Goal: Information Seeking & Learning: Compare options

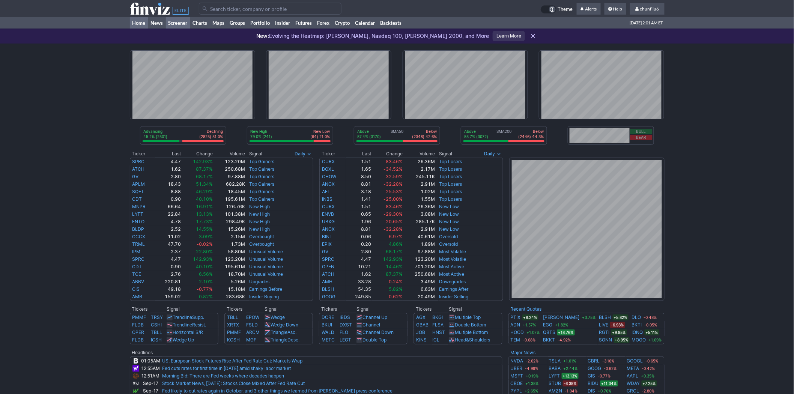
click at [180, 21] on link "Screener" at bounding box center [178, 22] width 24 height 11
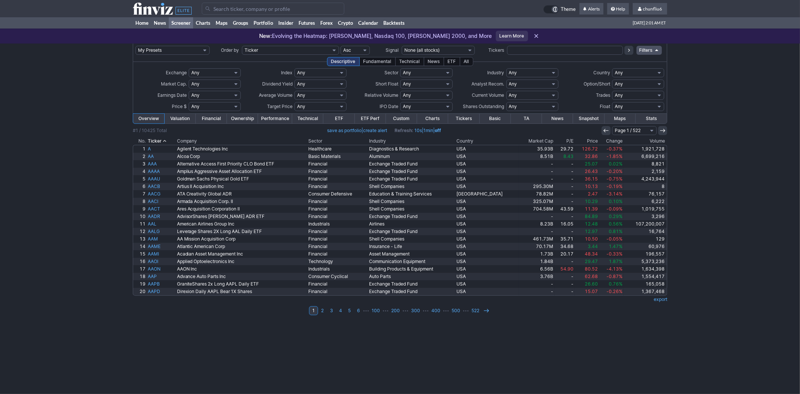
click at [237, 105] on select "Any Under $1 Under $2 Under $3 Under $4 Under $5 Under $7 Under $10 Under $15 U…" at bounding box center [215, 106] width 52 height 9
select select "o5"
click at [189, 102] on select "Any Under $1 Under $2 Under $3 Under $4 Under $5 Under $7 Under $10 Under $15 U…" at bounding box center [215, 106] width 52 height 9
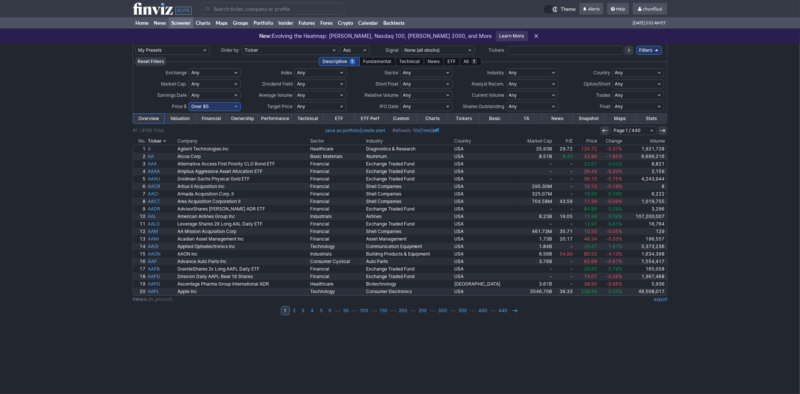
click at [529, 93] on select "Any Under 50K Under 100K Under 500K Under 750K Under 1M Over 0 Over 50K Over 10…" at bounding box center [532, 95] width 52 height 9
select select "o300"
click at [506, 91] on select "Any Under 50K Under 100K Under 500K Under 750K Under 1M Over 0 Over 50K Over 10…" at bounding box center [532, 95] width 52 height 9
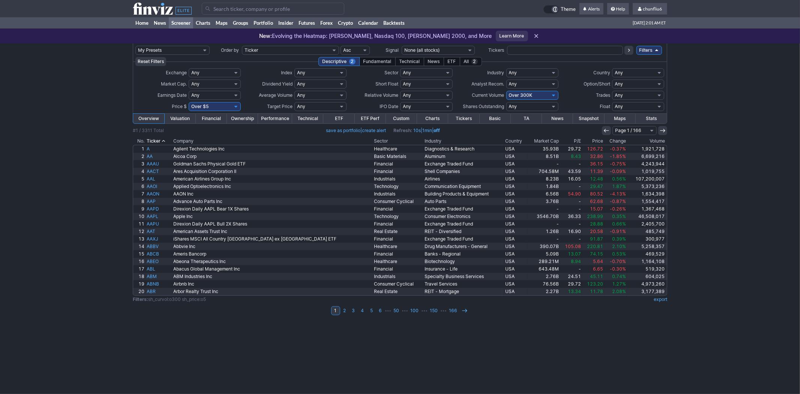
click at [608, 140] on th "Change" at bounding box center [616, 141] width 23 height 8
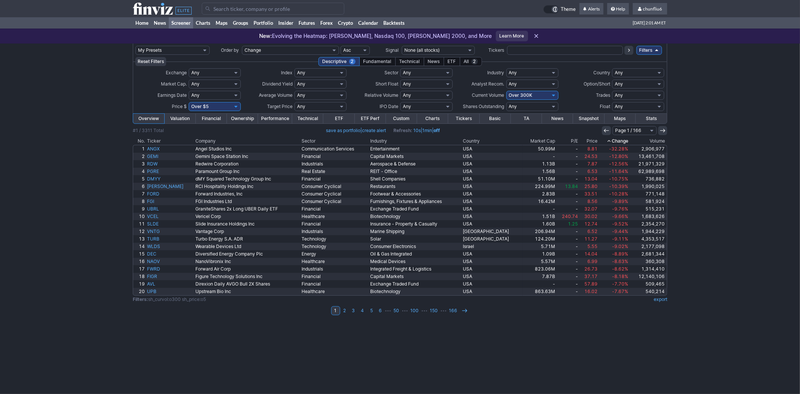
click at [608, 140] on th "Change" at bounding box center [614, 141] width 31 height 8
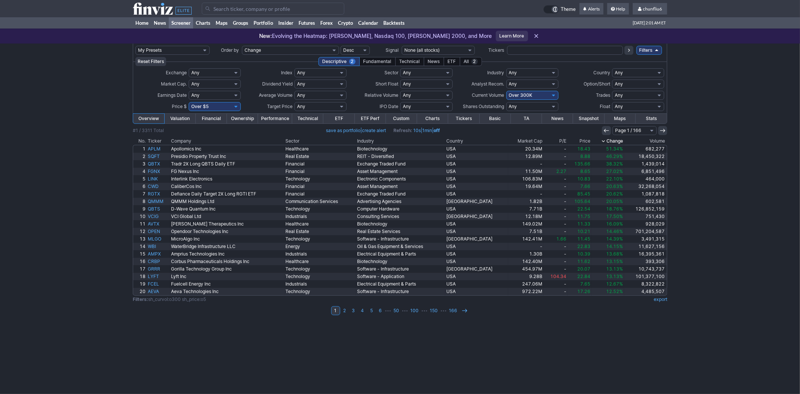
click at [433, 115] on link "Charts" at bounding box center [432, 119] width 31 height 10
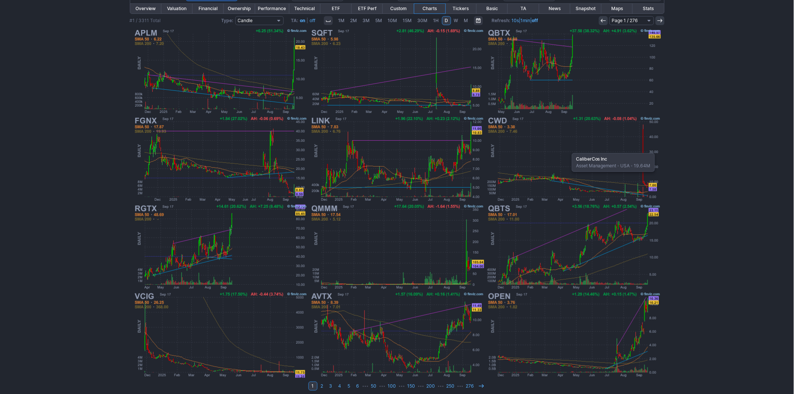
scroll to position [112, 0]
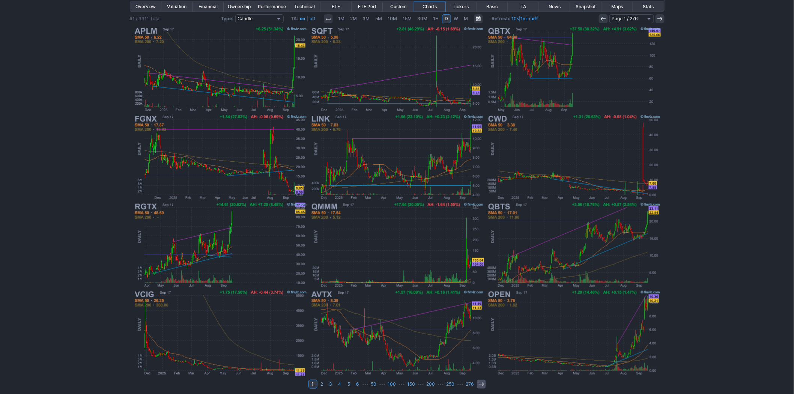
click at [478, 381] on icon at bounding box center [481, 384] width 6 height 6
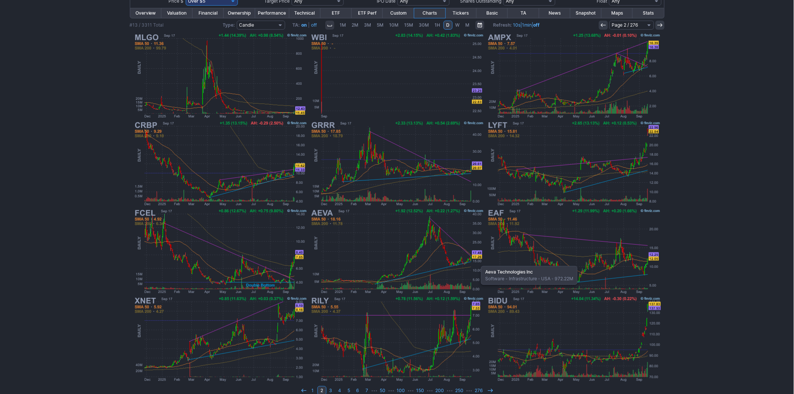
scroll to position [112, 0]
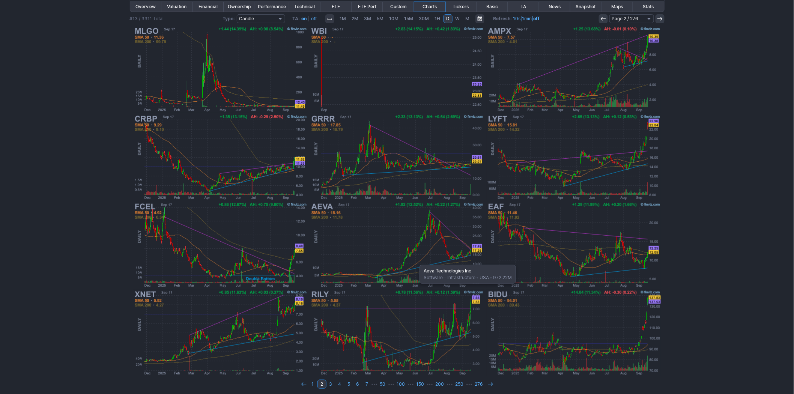
click at [416, 261] on img at bounding box center [397, 245] width 176 height 88
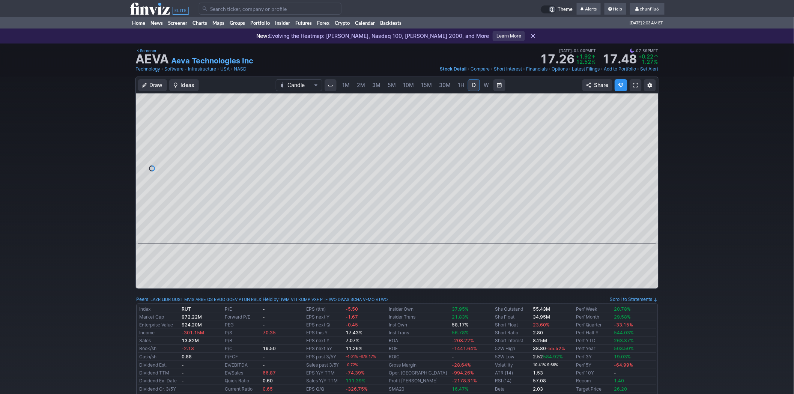
scroll to position [0, 12]
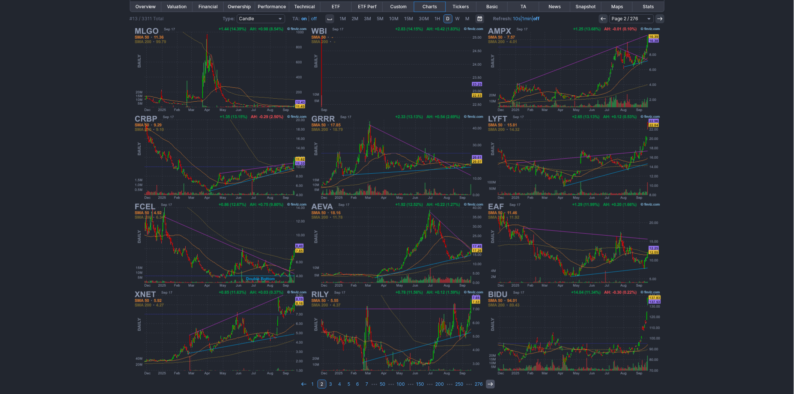
click at [487, 381] on icon at bounding box center [490, 384] width 6 height 6
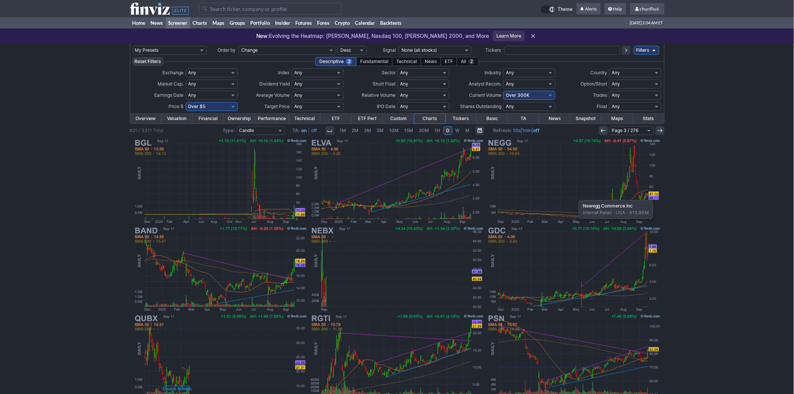
click at [575, 196] on img at bounding box center [574, 181] width 176 height 88
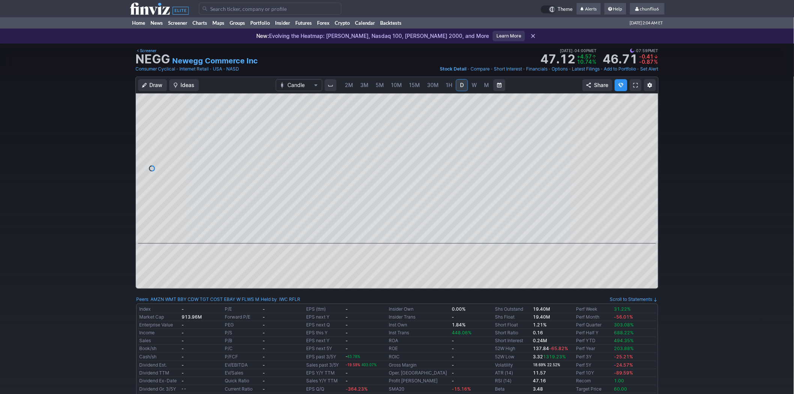
click at [359, 81] on link "3M" at bounding box center [364, 85] width 15 height 12
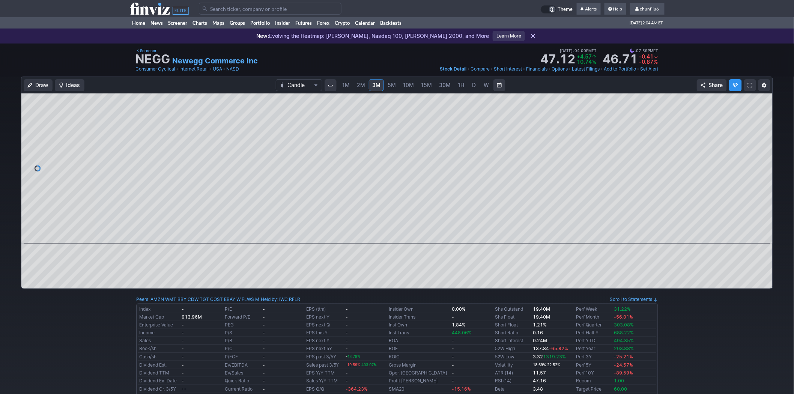
click at [752, 86] on span at bounding box center [750, 85] width 5 height 6
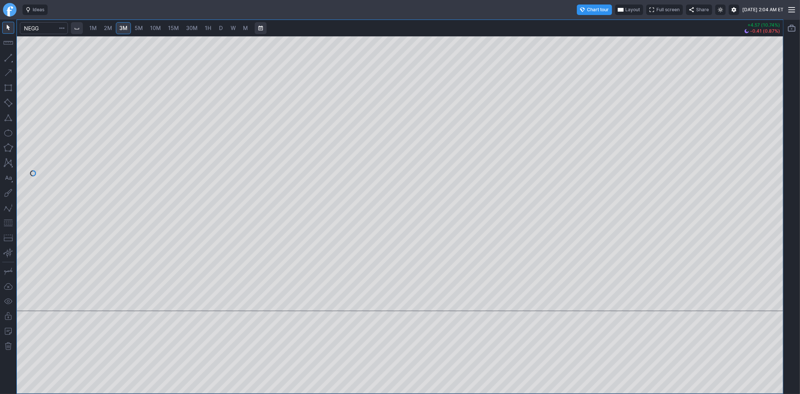
click at [197, 26] on link "30M" at bounding box center [192, 28] width 18 height 12
click at [755, 138] on div at bounding box center [400, 173] width 766 height 275
click at [110, 27] on span "2M" at bounding box center [108, 28] width 8 height 6
click at [754, 129] on div at bounding box center [400, 173] width 766 height 275
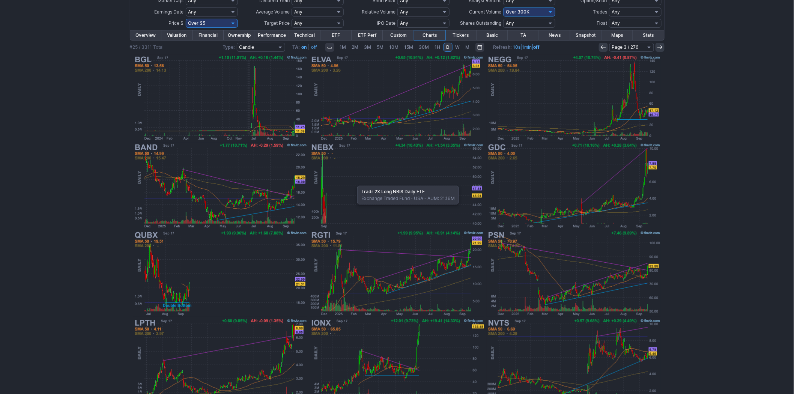
scroll to position [112, 0]
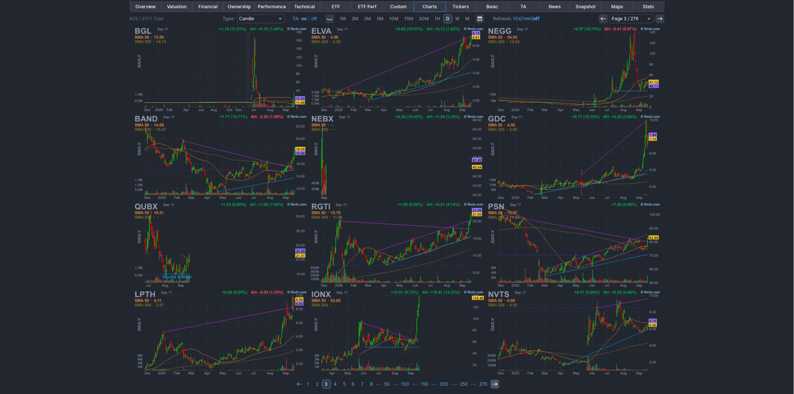
click at [494, 381] on icon at bounding box center [495, 384] width 6 height 6
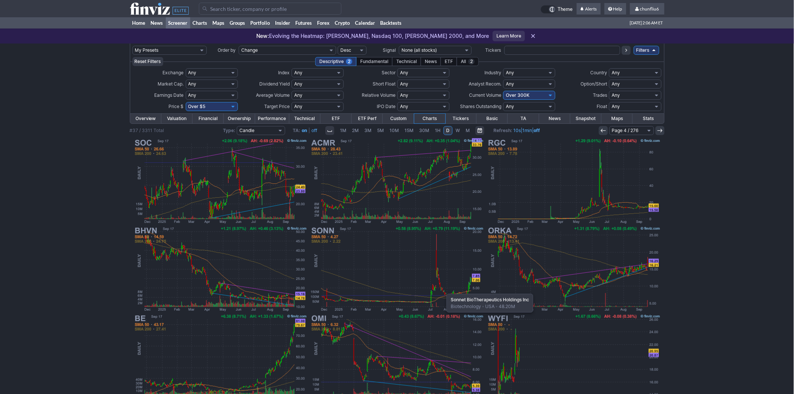
click at [443, 290] on img at bounding box center [397, 269] width 176 height 88
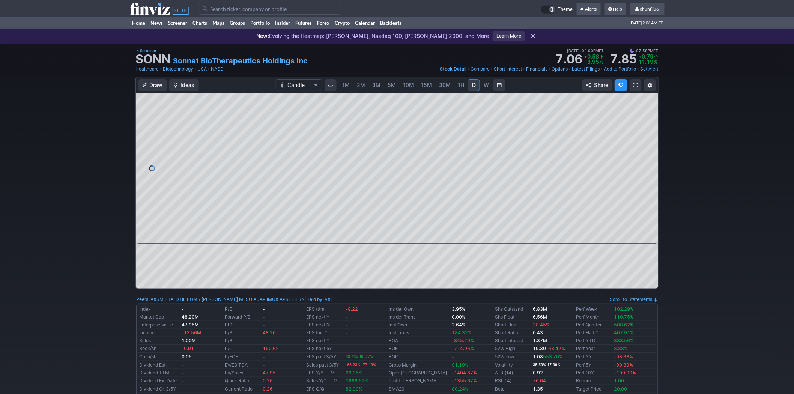
scroll to position [0, 12]
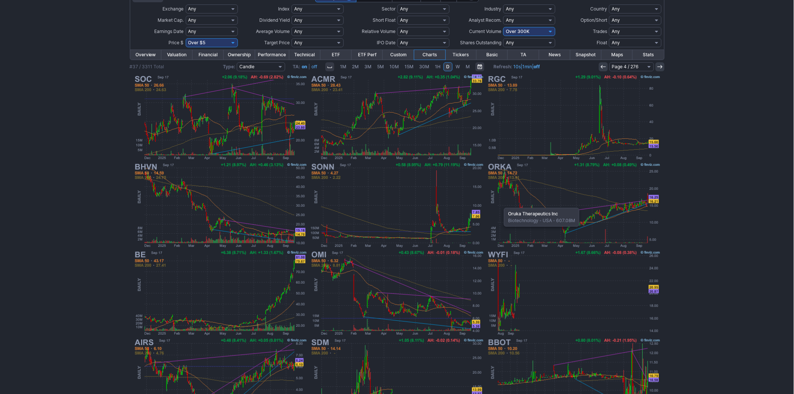
scroll to position [83, 0]
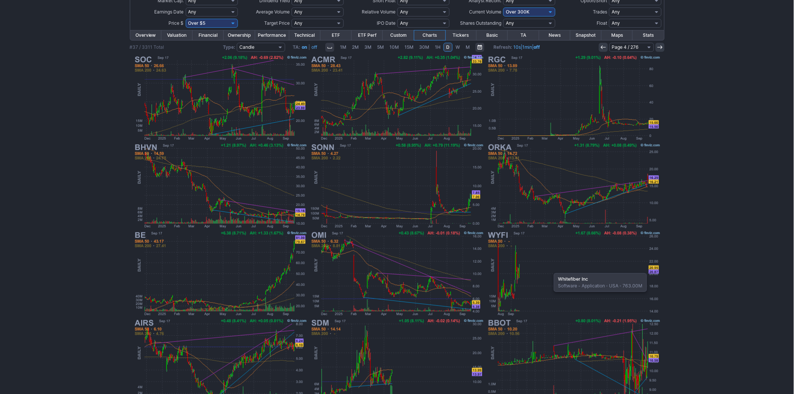
click at [550, 269] on img at bounding box center [574, 274] width 176 height 88
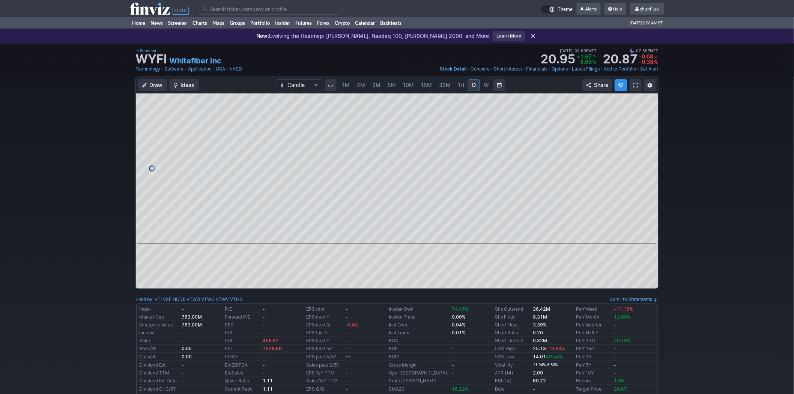
scroll to position [0, 12]
click at [352, 85] on span "2M" at bounding box center [349, 85] width 8 height 6
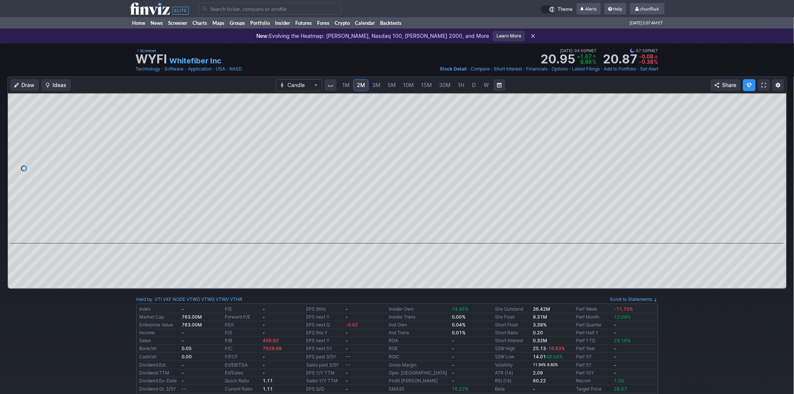
click at [766, 84] on link at bounding box center [764, 85] width 12 height 12
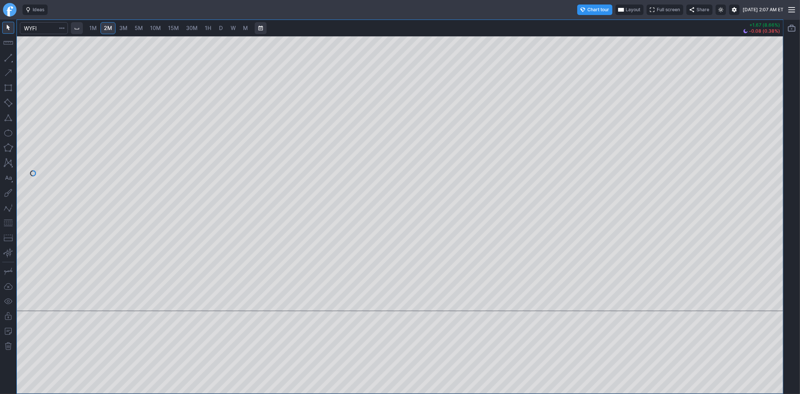
click at [152, 27] on span "10M" at bounding box center [155, 28] width 11 height 6
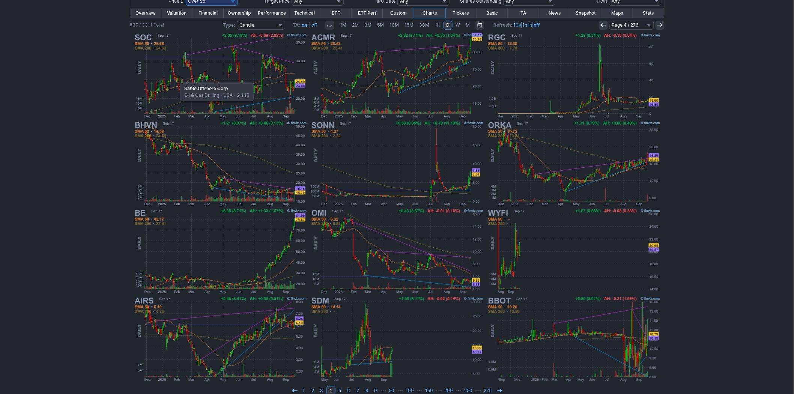
scroll to position [112, 0]
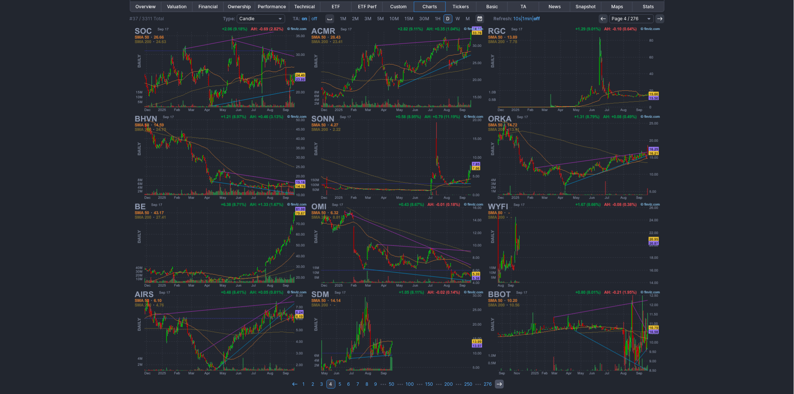
click at [497, 381] on icon at bounding box center [499, 384] width 6 height 6
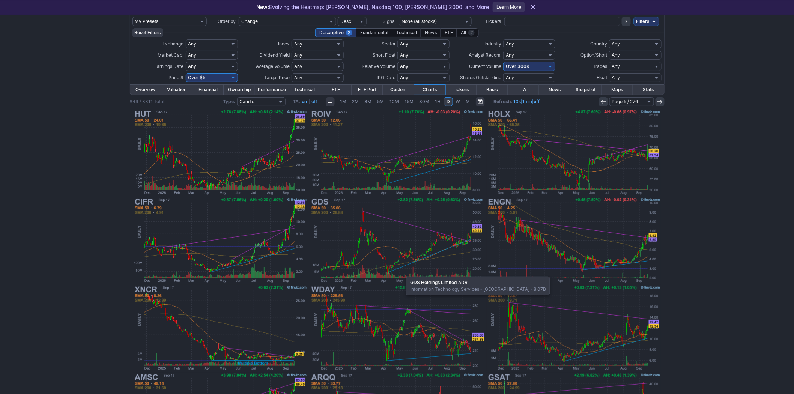
scroll to position [83, 0]
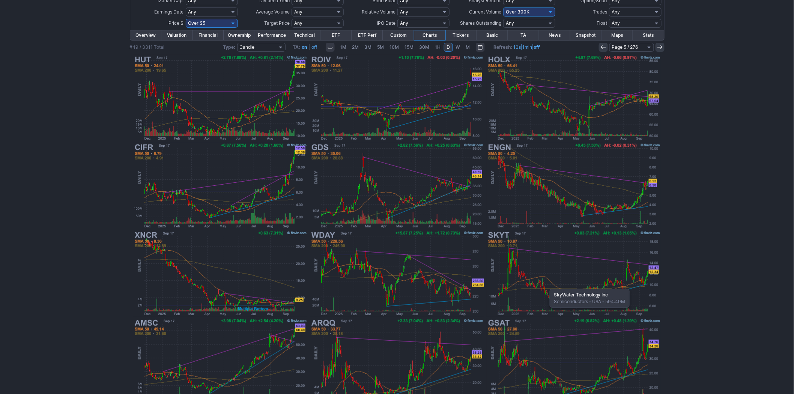
click at [546, 285] on img at bounding box center [574, 274] width 176 height 88
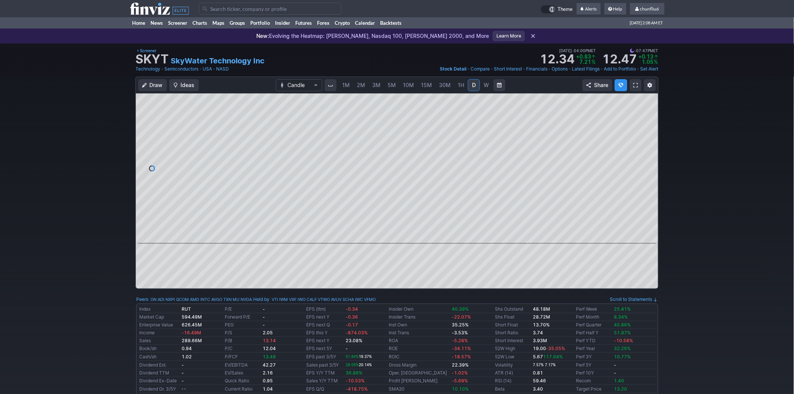
scroll to position [0, 12]
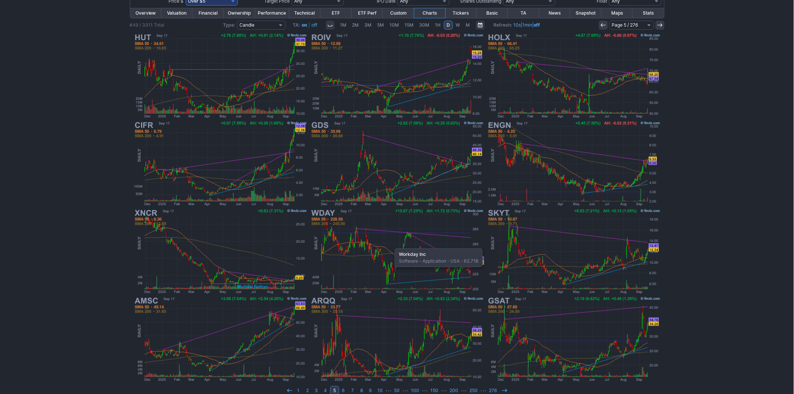
scroll to position [112, 0]
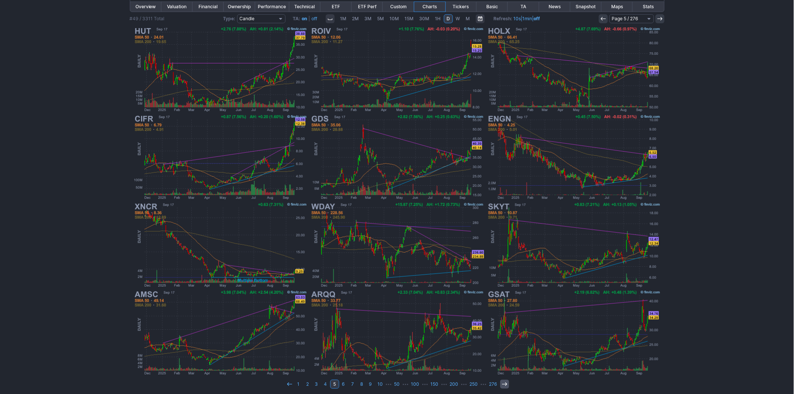
click at [503, 382] on icon at bounding box center [505, 384] width 6 height 6
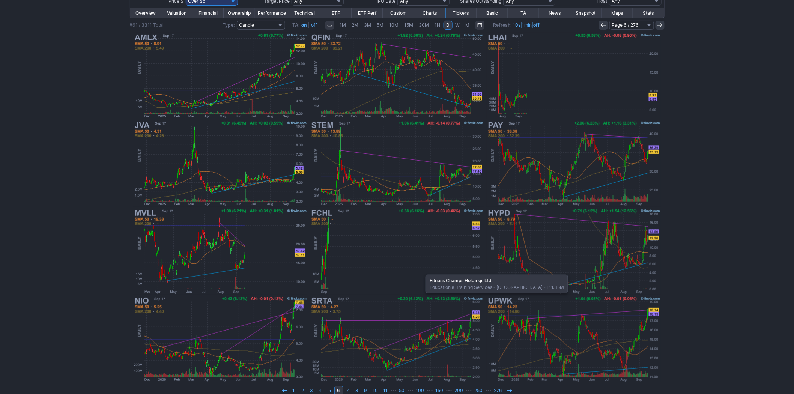
scroll to position [112, 0]
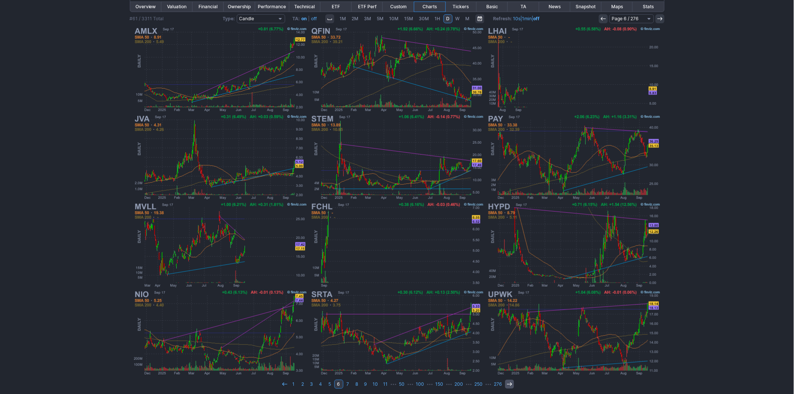
click at [505, 380] on link at bounding box center [509, 384] width 9 height 9
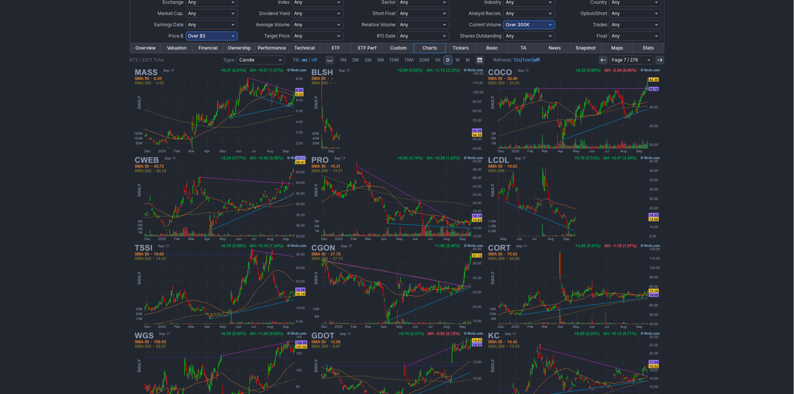
scroll to position [112, 0]
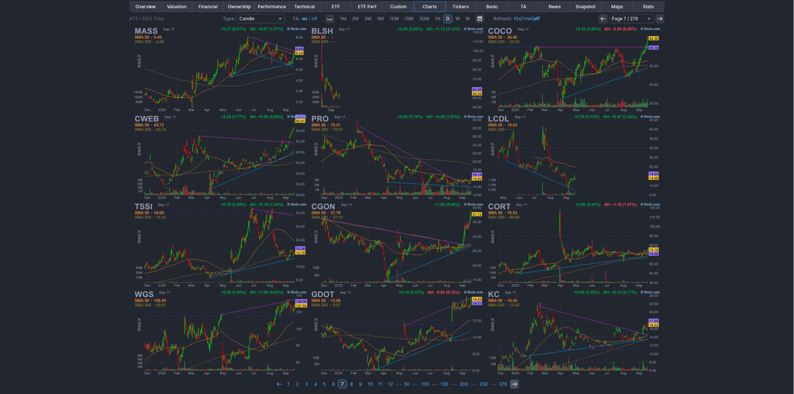
click at [512, 381] on icon at bounding box center [514, 384] width 6 height 6
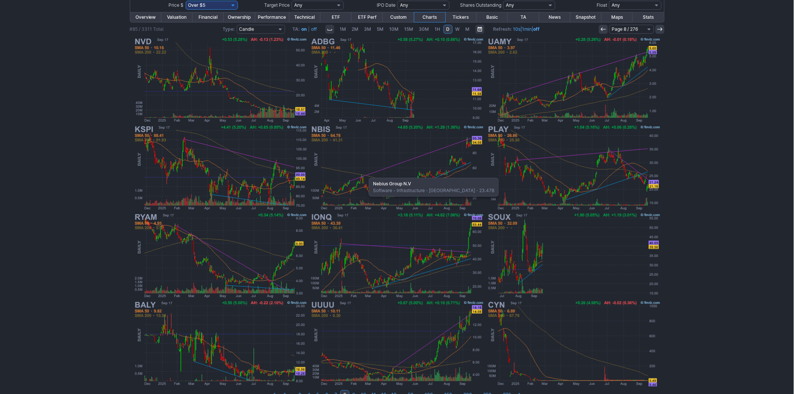
scroll to position [112, 0]
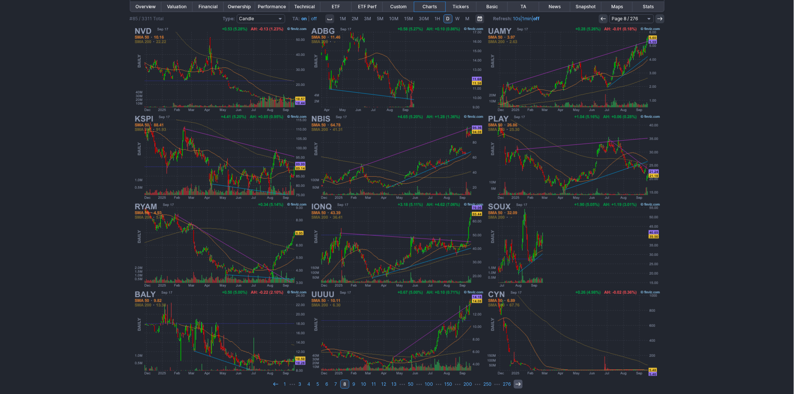
click at [517, 381] on icon at bounding box center [518, 384] width 6 height 6
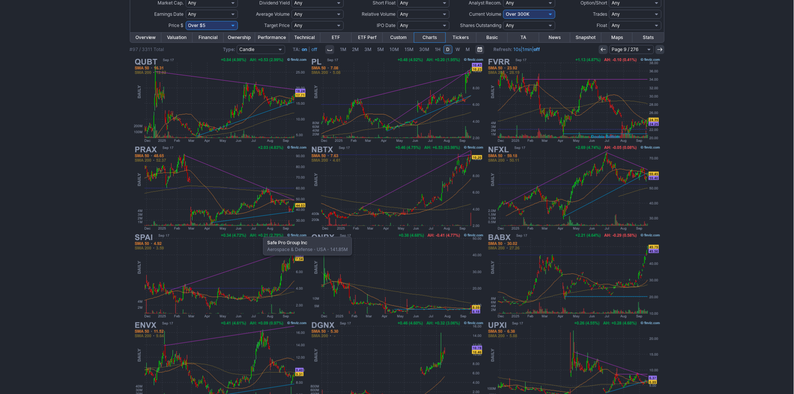
scroll to position [112, 0]
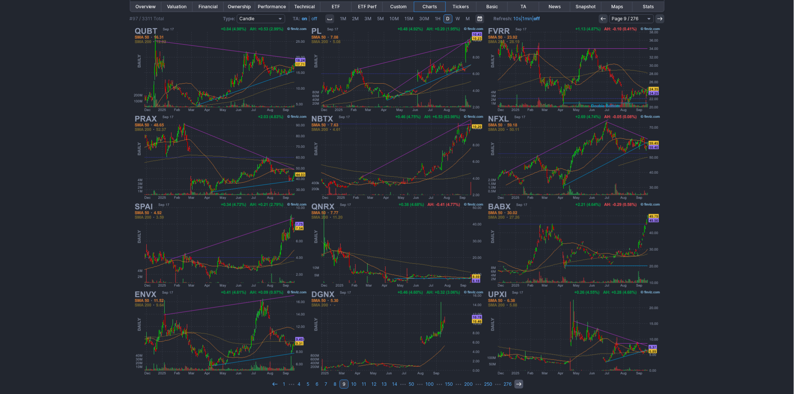
click at [516, 382] on icon at bounding box center [519, 384] width 6 height 6
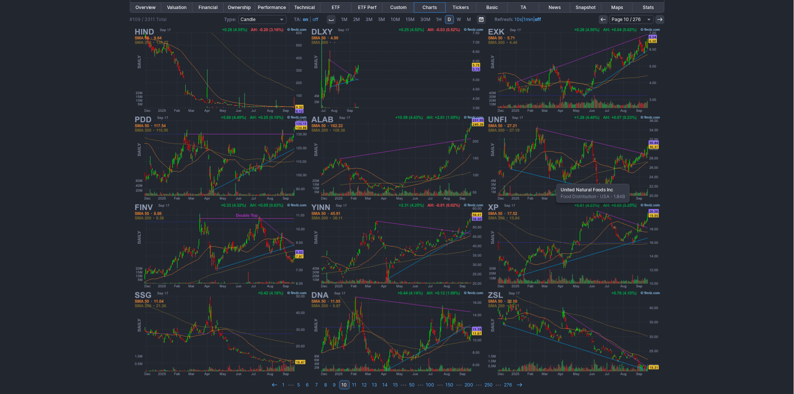
scroll to position [112, 0]
click at [518, 381] on icon at bounding box center [520, 384] width 6 height 6
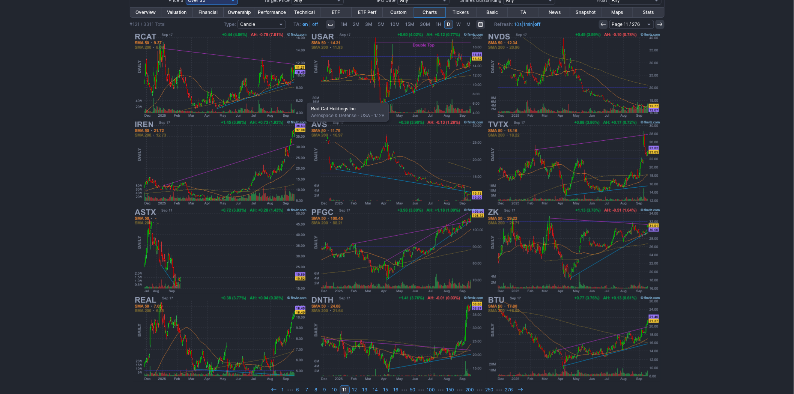
scroll to position [112, 0]
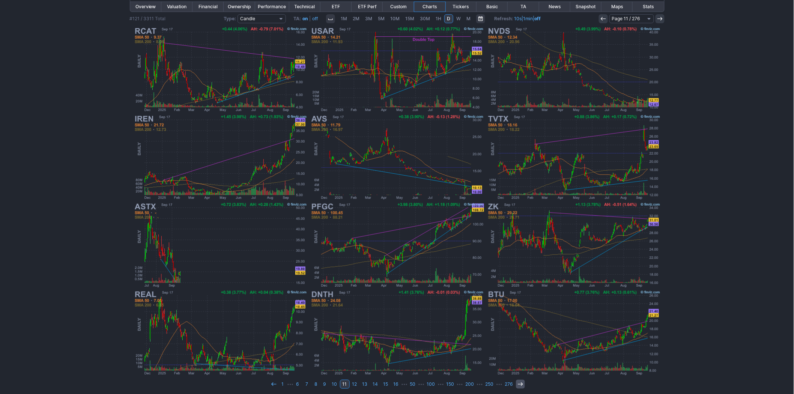
click at [519, 381] on icon at bounding box center [520, 384] width 6 height 6
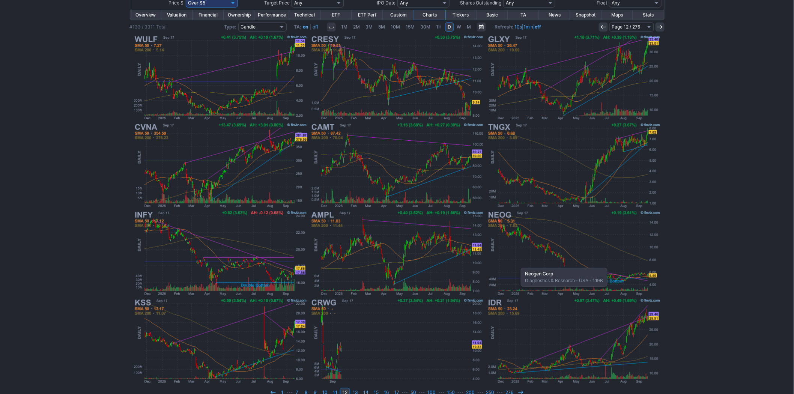
scroll to position [112, 0]
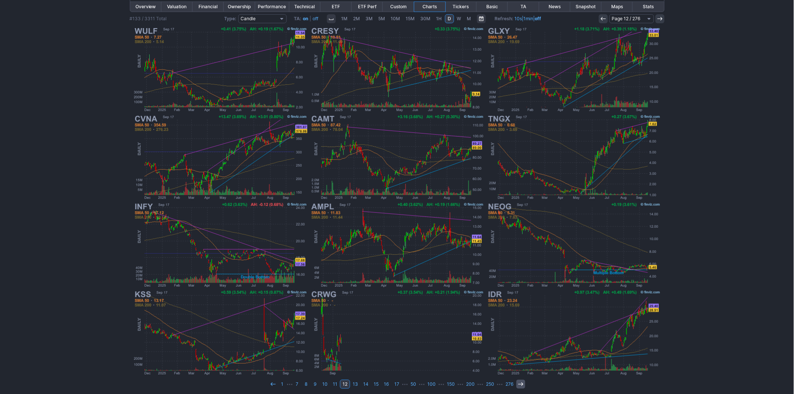
click at [518, 381] on icon at bounding box center [521, 384] width 6 height 6
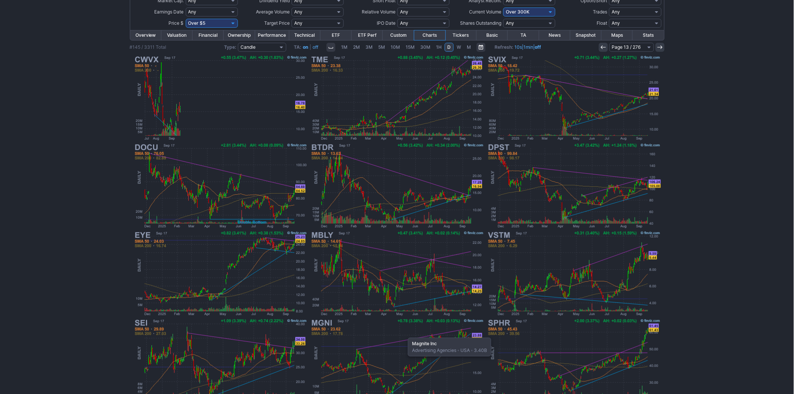
scroll to position [112, 0]
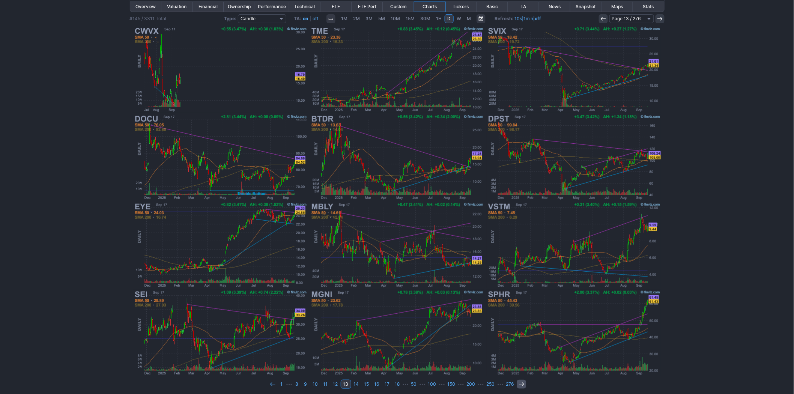
click at [519, 381] on icon at bounding box center [521, 384] width 6 height 6
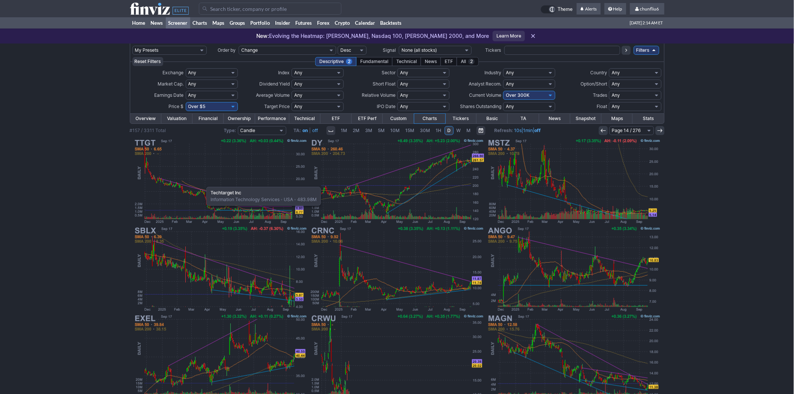
click at [203, 183] on img at bounding box center [220, 181] width 176 height 88
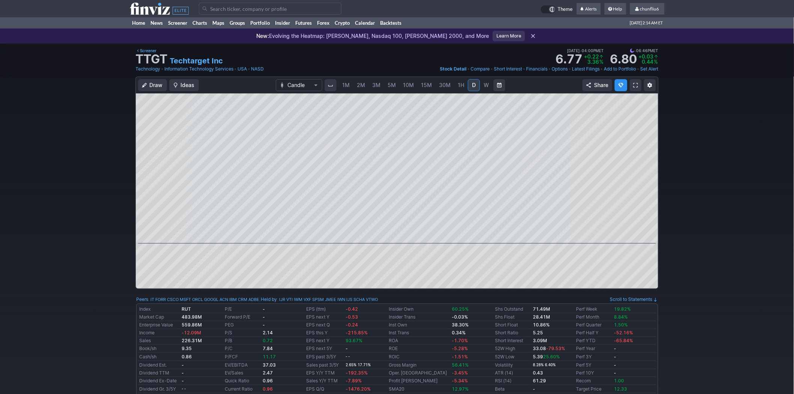
scroll to position [0, 12]
click at [641, 141] on div at bounding box center [397, 168] width 523 height 150
click at [641, 168] on div at bounding box center [397, 168] width 523 height 150
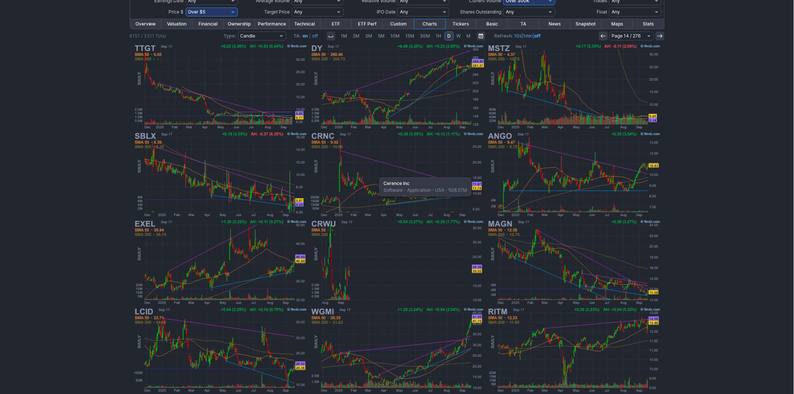
scroll to position [112, 0]
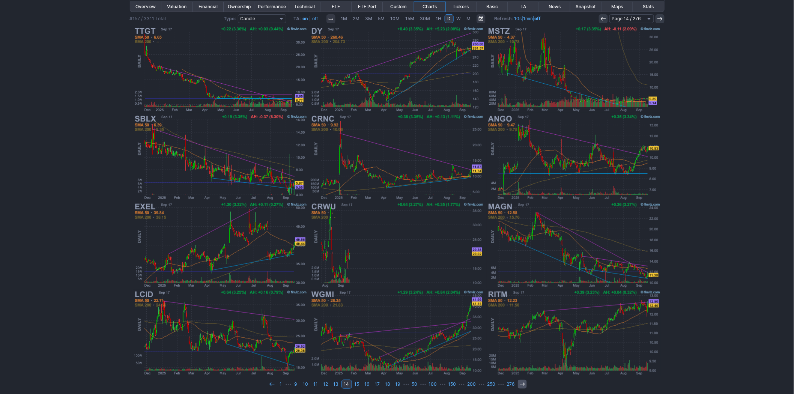
click at [520, 381] on icon at bounding box center [522, 384] width 6 height 6
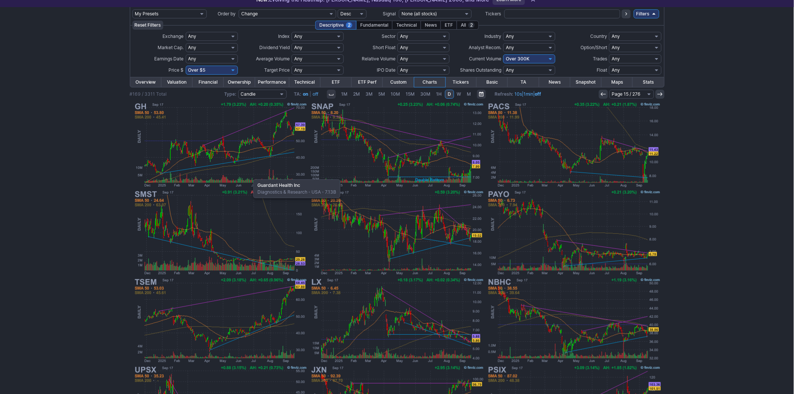
scroll to position [42, 0]
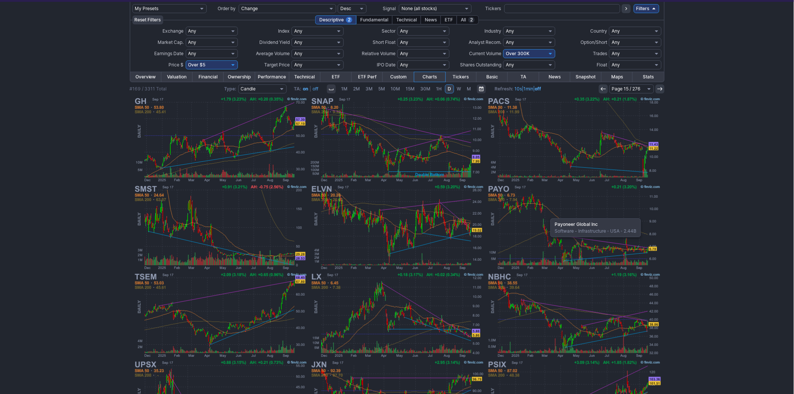
click at [547, 215] on img at bounding box center [574, 227] width 176 height 88
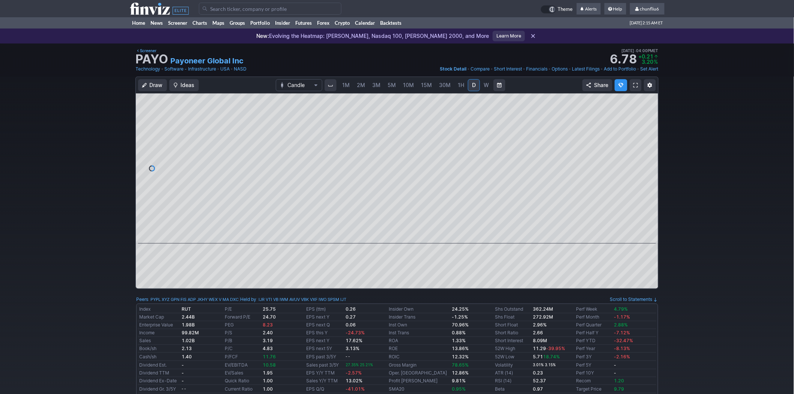
scroll to position [0, 12]
drag, startPoint x: 643, startPoint y: 182, endPoint x: 642, endPoint y: 140, distance: 42.4
click at [642, 140] on div at bounding box center [650, 166] width 16 height 131
click at [642, 179] on div at bounding box center [397, 168] width 523 height 150
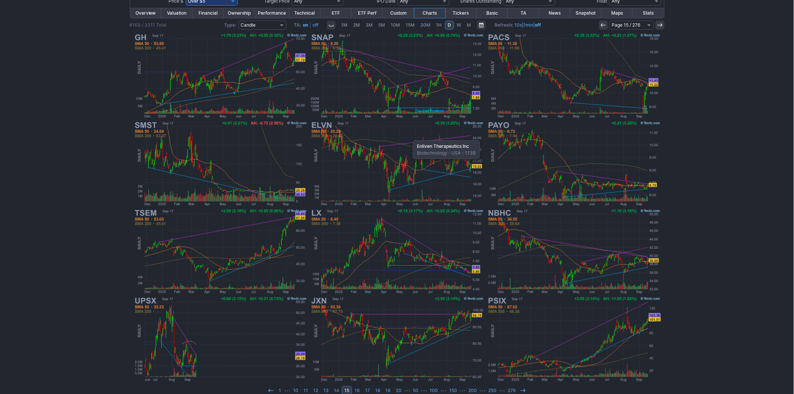
scroll to position [112, 0]
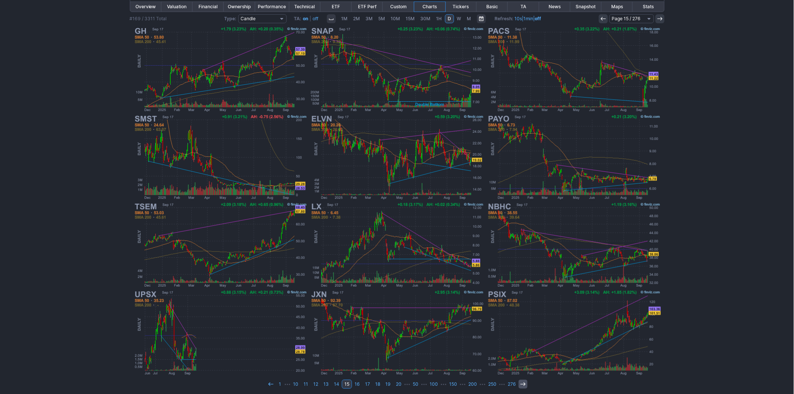
click at [521, 381] on icon at bounding box center [523, 384] width 6 height 6
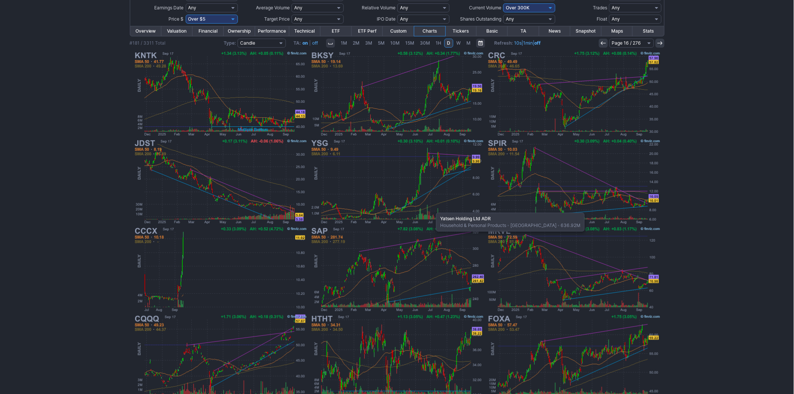
scroll to position [112, 0]
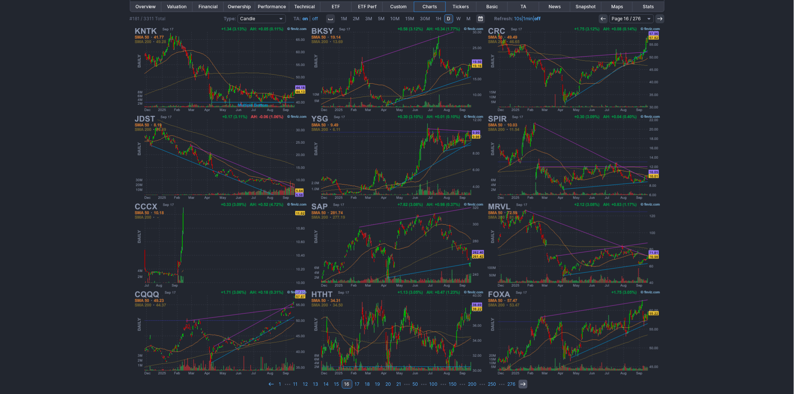
click at [520, 381] on icon at bounding box center [523, 384] width 6 height 6
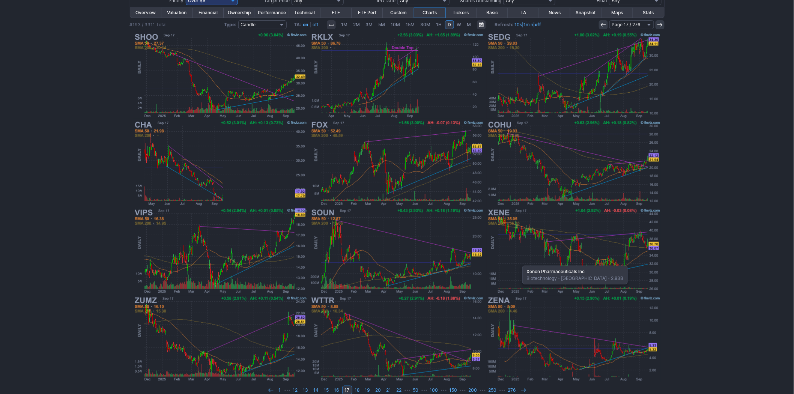
scroll to position [112, 0]
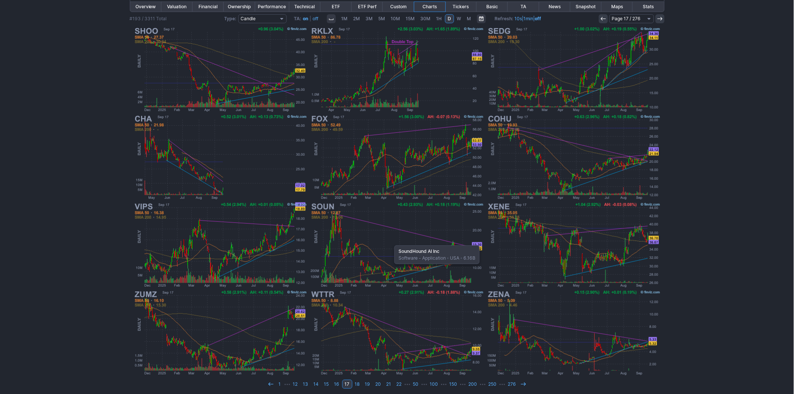
click at [391, 241] on img at bounding box center [397, 245] width 176 height 88
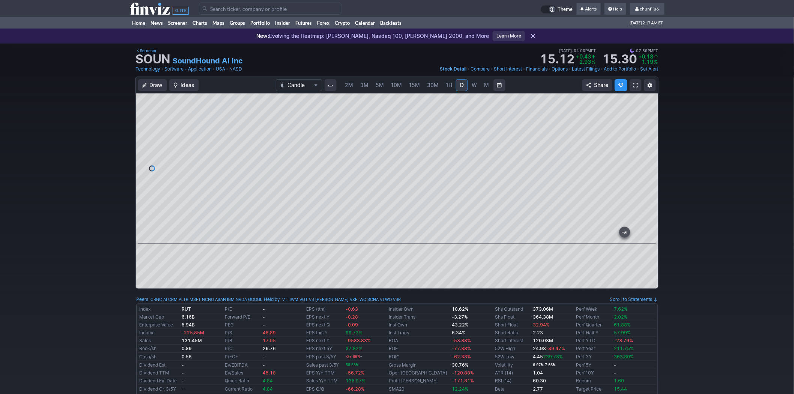
drag, startPoint x: 649, startPoint y: 207, endPoint x: 650, endPoint y: 176, distance: 31.5
click at [650, 176] on div at bounding box center [650, 166] width 16 height 131
drag, startPoint x: 649, startPoint y: 171, endPoint x: 646, endPoint y: 192, distance: 21.2
click at [646, 192] on div at bounding box center [650, 166] width 16 height 131
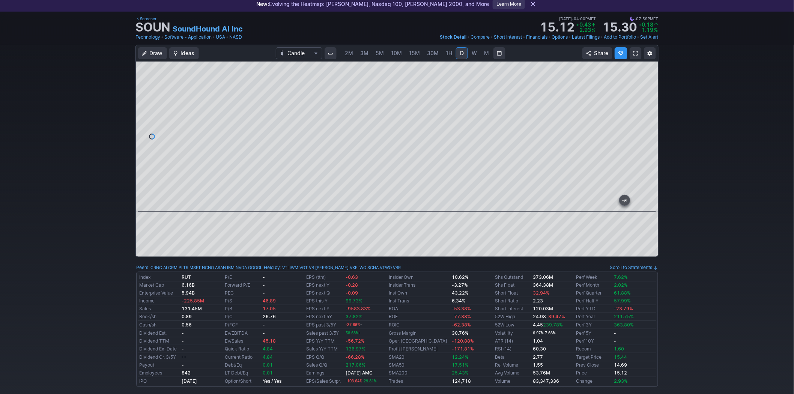
scroll to position [42, 0]
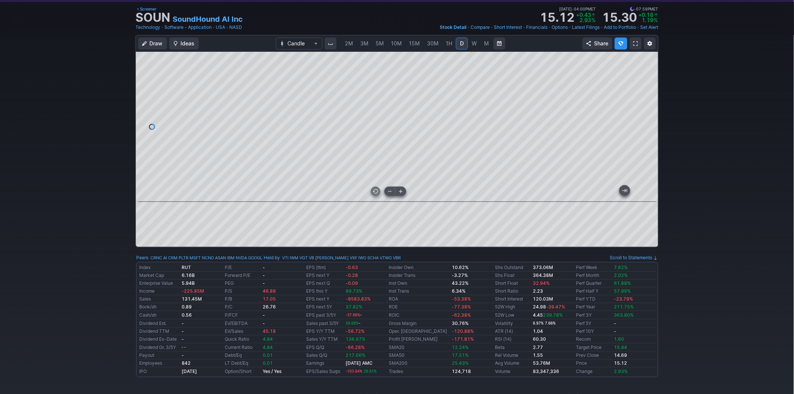
drag, startPoint x: 512, startPoint y: 196, endPoint x: 379, endPoint y: 196, distance: 133.2
click at [379, 196] on div at bounding box center [397, 127] width 523 height 150
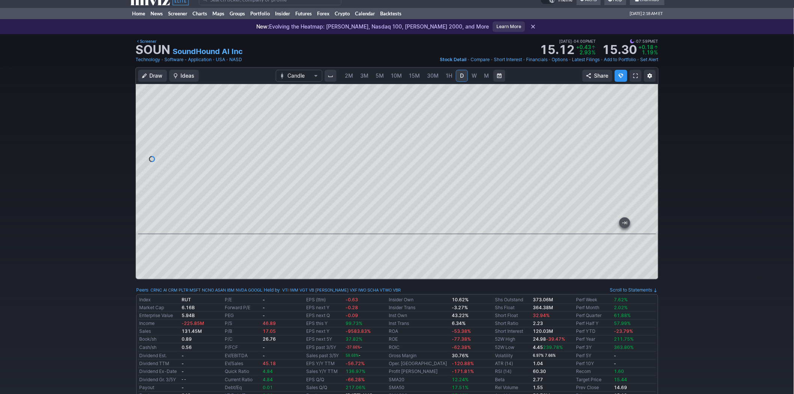
scroll to position [0, 0]
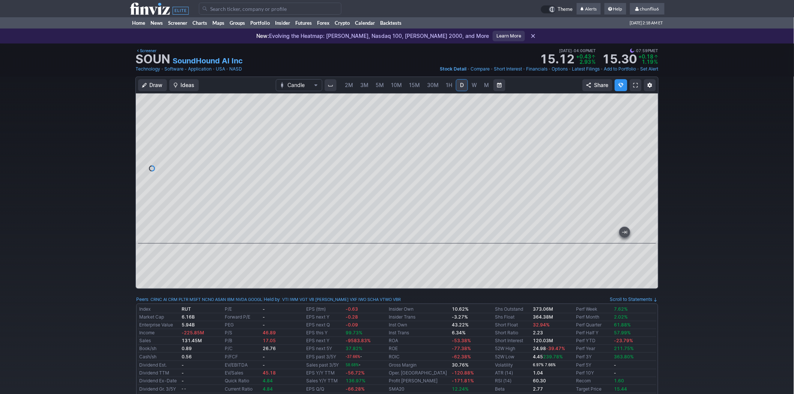
click at [147, 83] on button "Draw" at bounding box center [152, 85] width 29 height 12
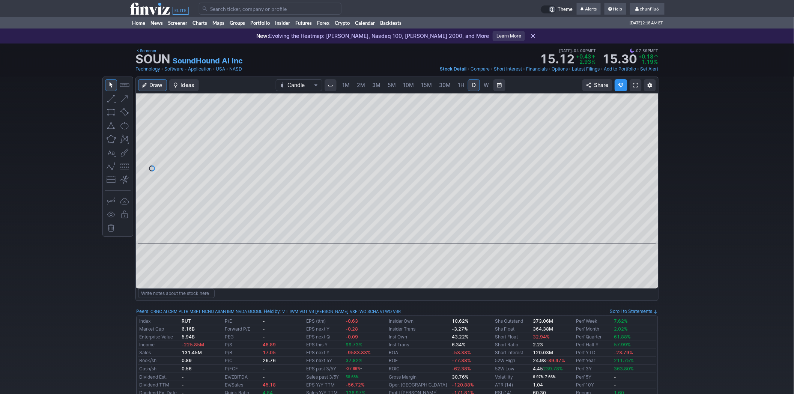
scroll to position [0, 12]
click at [128, 164] on button "button" at bounding box center [125, 166] width 12 height 12
drag, startPoint x: 650, startPoint y: 124, endPoint x: 647, endPoint y: 144, distance: 19.8
click at [647, 144] on div at bounding box center [650, 166] width 16 height 131
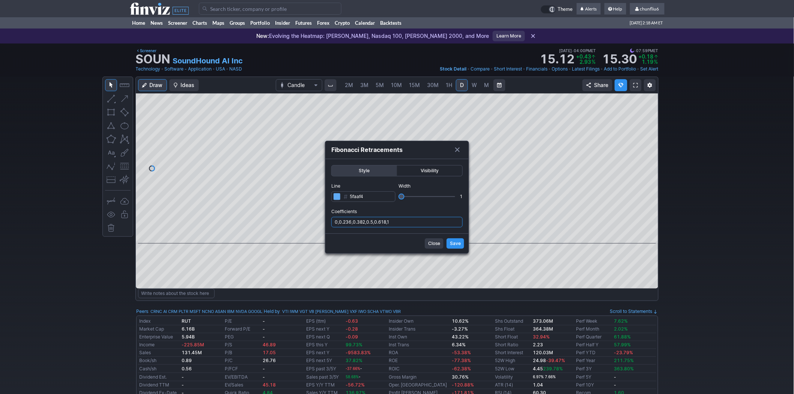
click at [400, 220] on input "0,0.236,0.382,0.5,0.618,1" at bounding box center [396, 222] width 131 height 11
click at [403, 222] on input "0,0.236,0.382,0.5,0.618,1" at bounding box center [396, 222] width 131 height 11
click at [403, 221] on input "0,0.236,0.382,0.5,0.618,1" at bounding box center [396, 222] width 131 height 11
click at [403, 222] on input "0,0.236,0.382,0.5,0.618,1" at bounding box center [396, 222] width 131 height 11
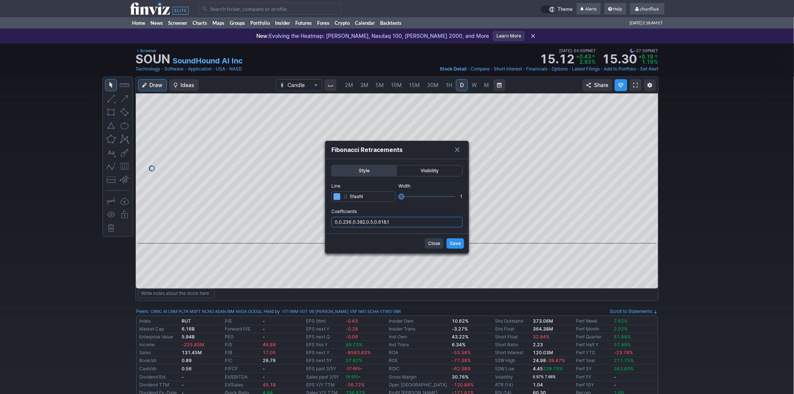
click at [408, 221] on input "0,0.236,0.382,0.5,0.618,1" at bounding box center [396, 222] width 131 height 11
type input "0,0.236,0.382,0.5,0.618,1,.786"
click at [456, 242] on span "Save" at bounding box center [455, 244] width 11 height 8
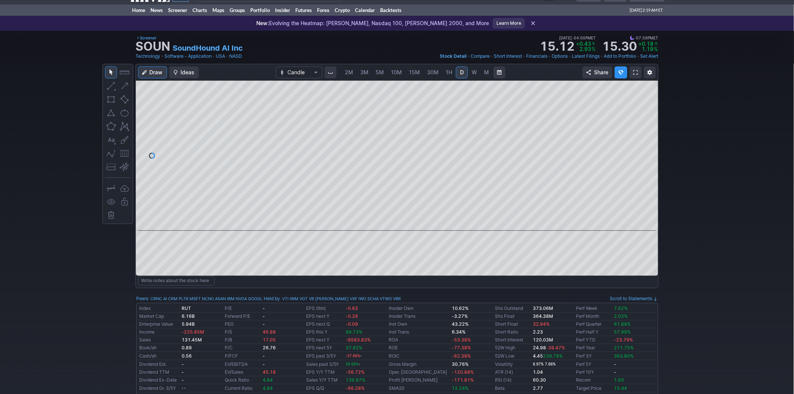
scroll to position [0, 0]
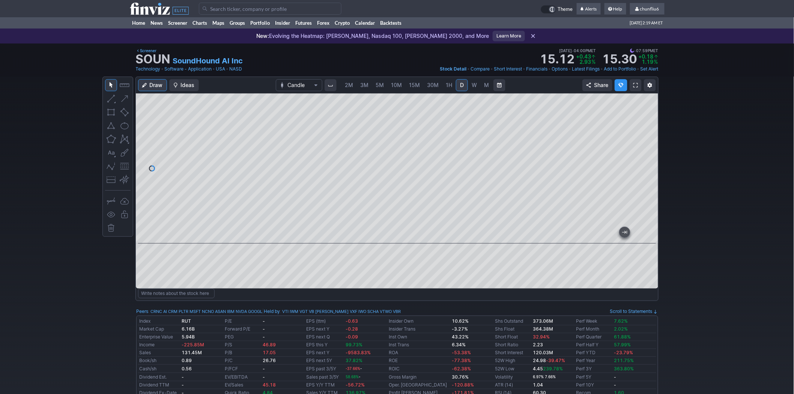
drag, startPoint x: 650, startPoint y: 181, endPoint x: 656, endPoint y: 155, distance: 26.2
click at [656, 155] on div at bounding box center [650, 166] width 16 height 131
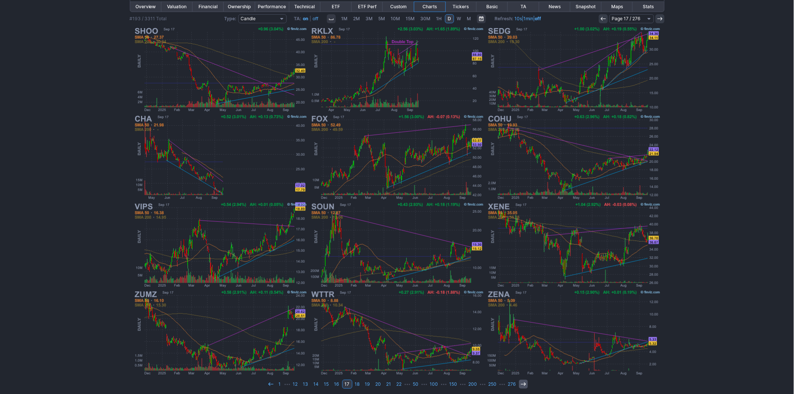
click at [520, 381] on icon at bounding box center [523, 384] width 6 height 6
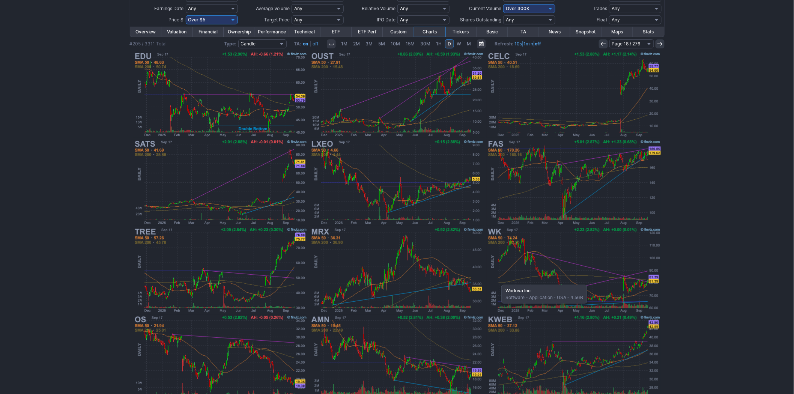
scroll to position [112, 0]
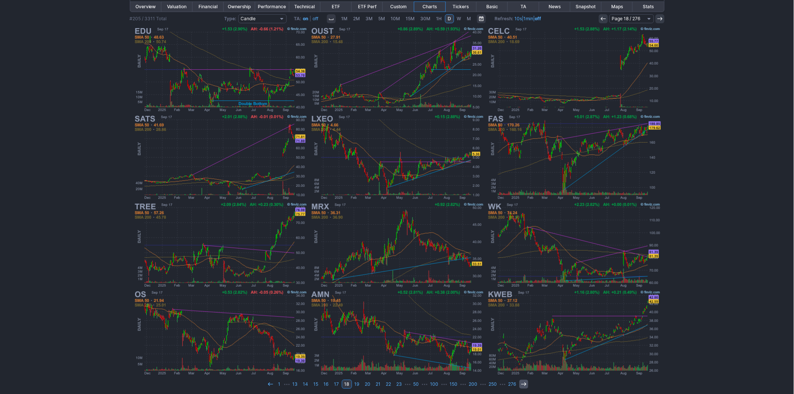
click at [523, 382] on icon at bounding box center [524, 384] width 6 height 6
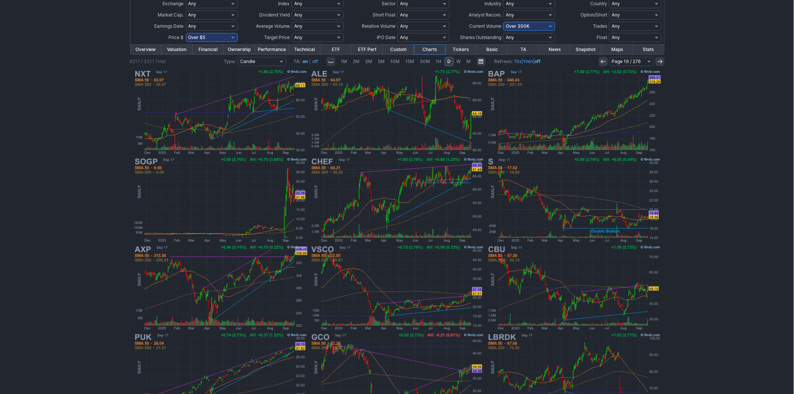
scroll to position [112, 0]
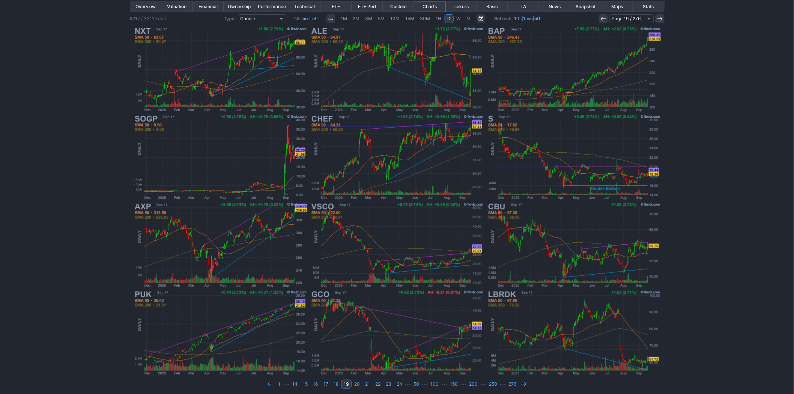
click at [523, 382] on use at bounding box center [523, 383] width 5 height 3
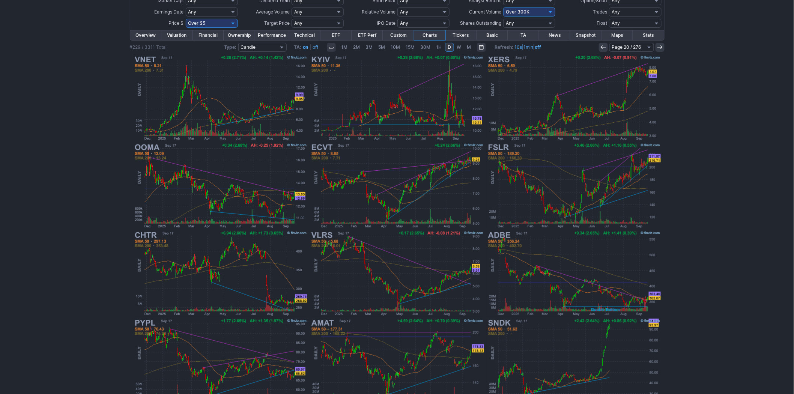
scroll to position [112, 0]
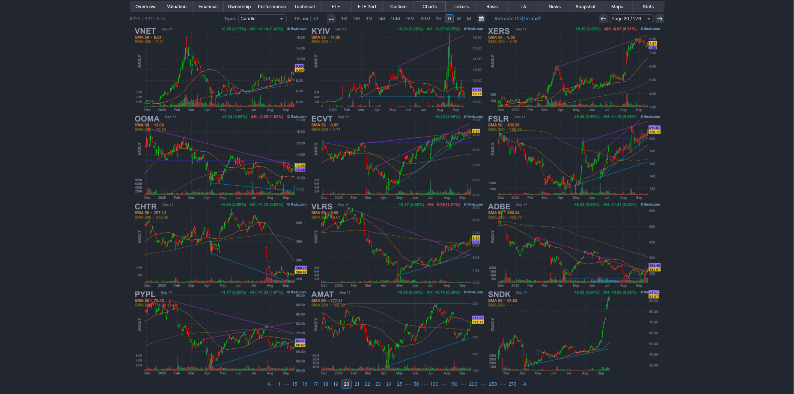
click at [523, 382] on use at bounding box center [523, 383] width 5 height 3
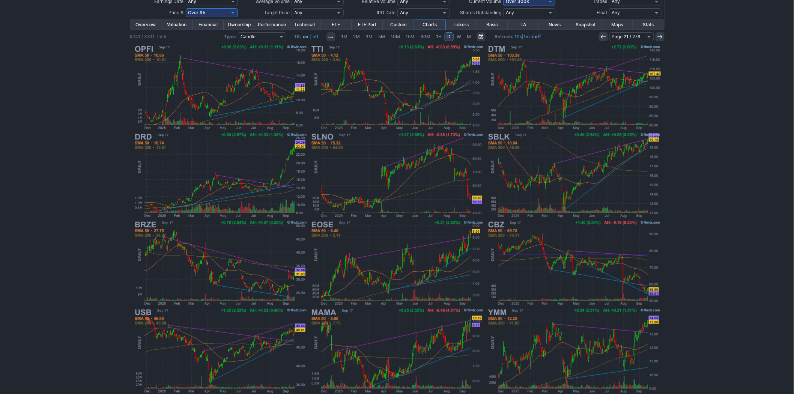
scroll to position [112, 0]
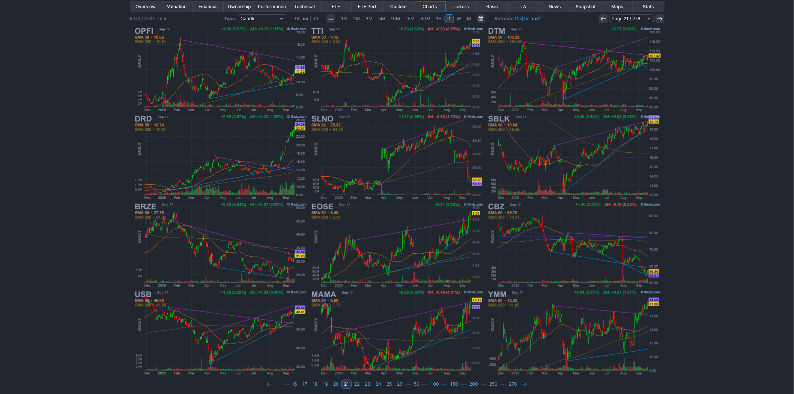
click at [523, 382] on icon at bounding box center [524, 384] width 6 height 6
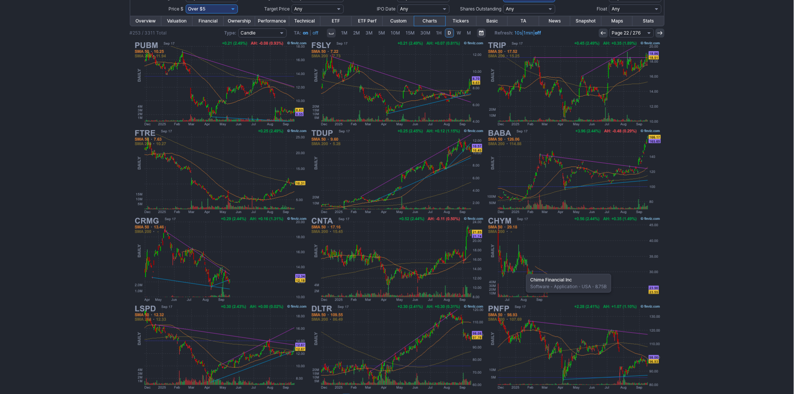
scroll to position [112, 0]
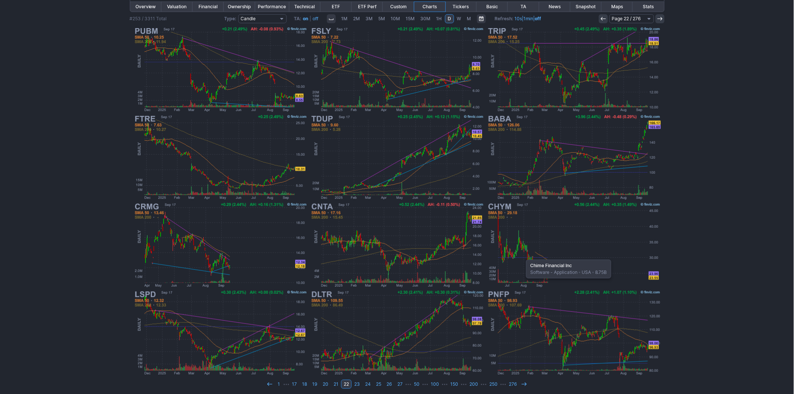
click at [522, 383] on icon at bounding box center [524, 384] width 6 height 6
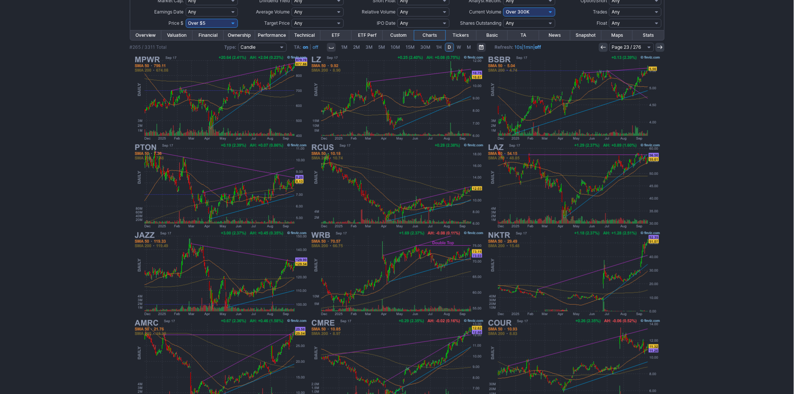
scroll to position [112, 0]
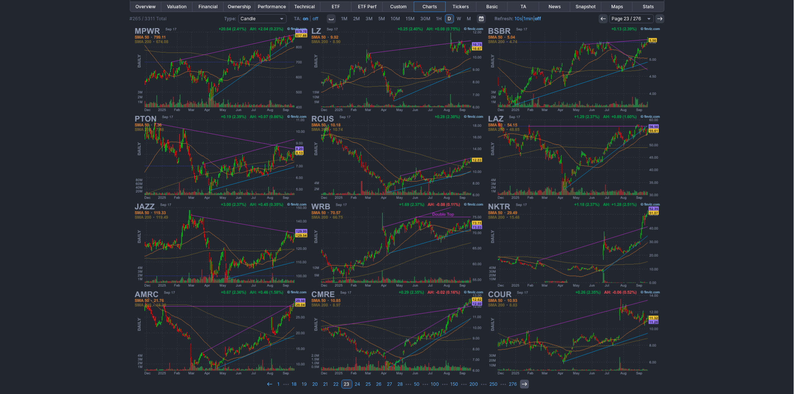
click at [524, 381] on icon at bounding box center [524, 384] width 6 height 6
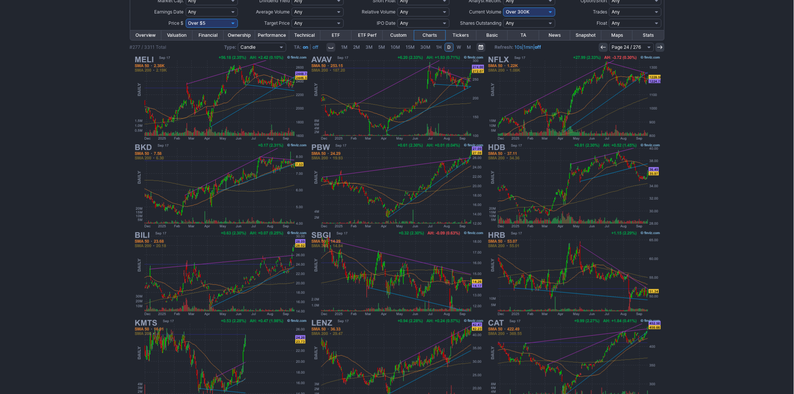
scroll to position [112, 0]
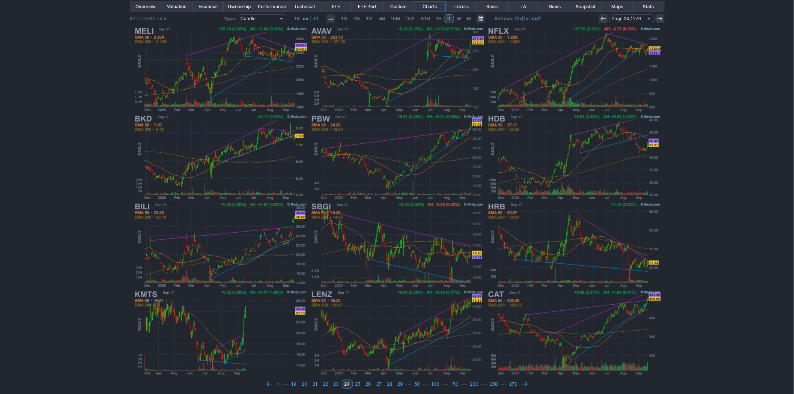
click at [524, 381] on icon at bounding box center [525, 384] width 6 height 6
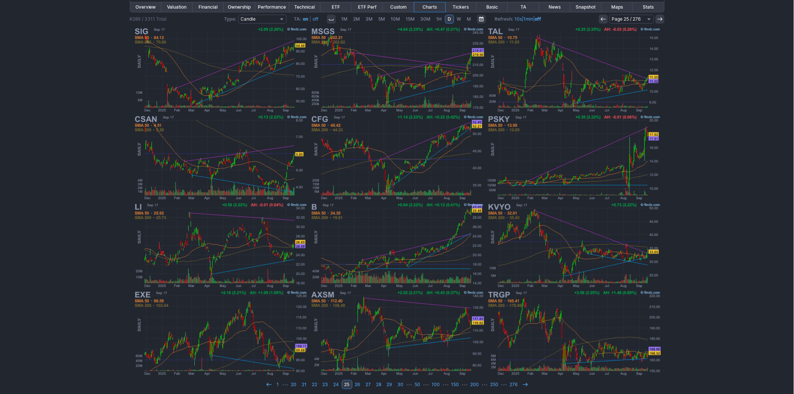
scroll to position [112, 0]
click at [525, 382] on use at bounding box center [525, 383] width 5 height 3
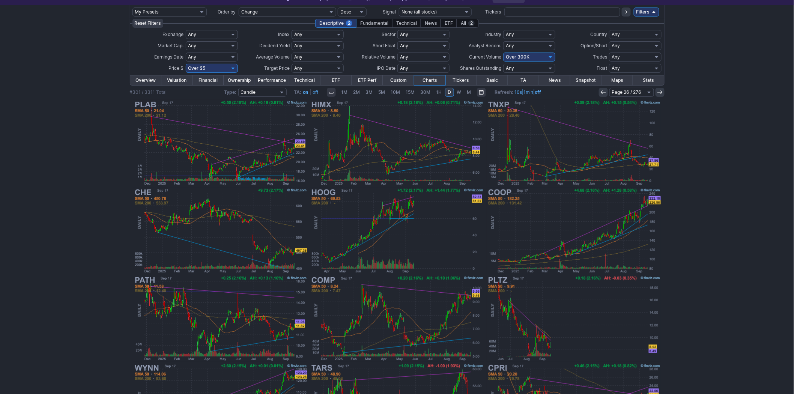
scroll to position [112, 0]
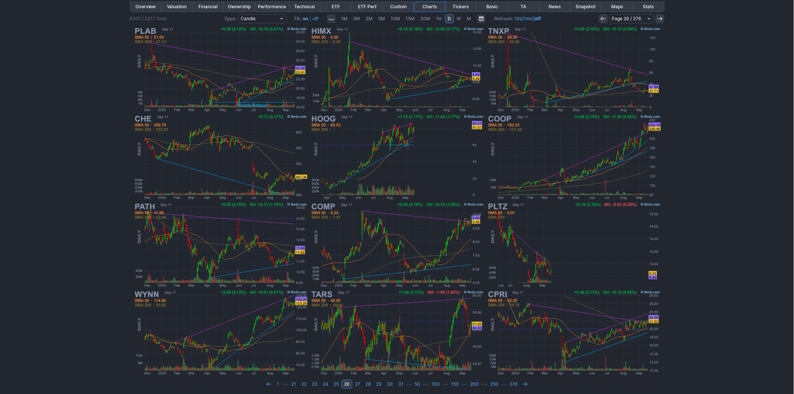
click at [525, 382] on use at bounding box center [524, 383] width 5 height 3
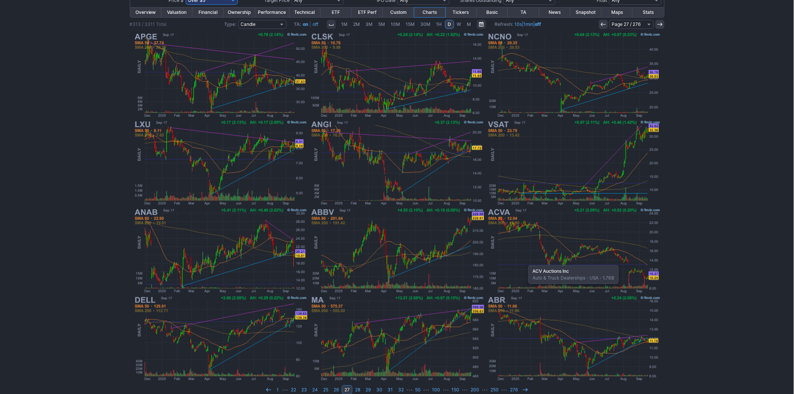
scroll to position [112, 0]
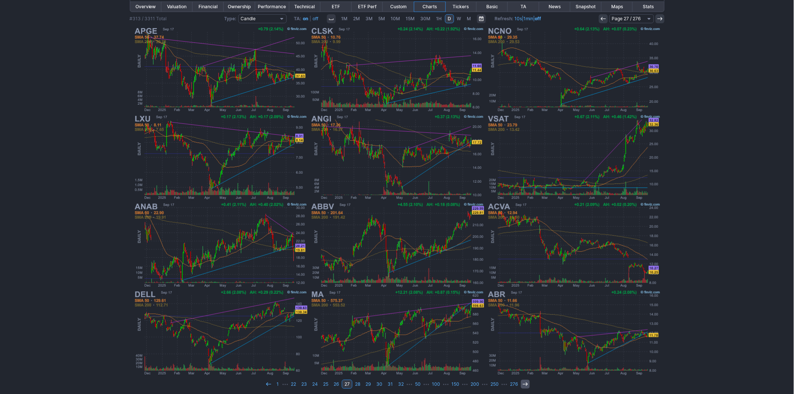
click at [526, 381] on icon at bounding box center [525, 384] width 6 height 6
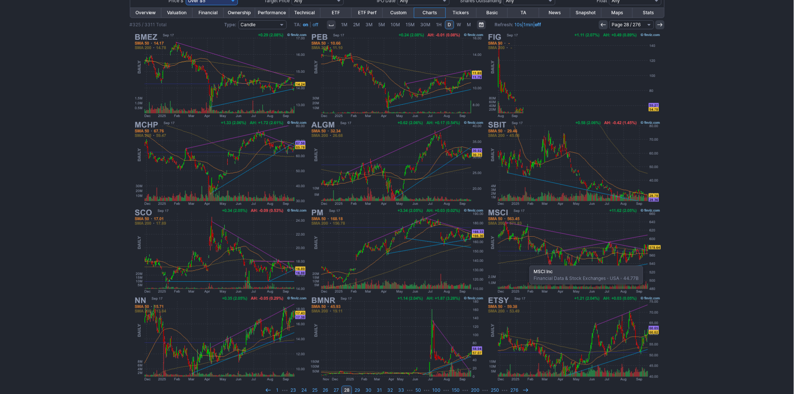
scroll to position [112, 0]
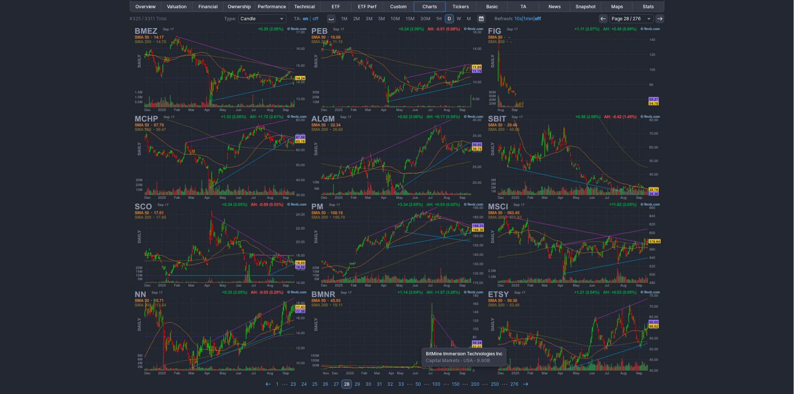
click at [418, 344] on img at bounding box center [397, 333] width 176 height 88
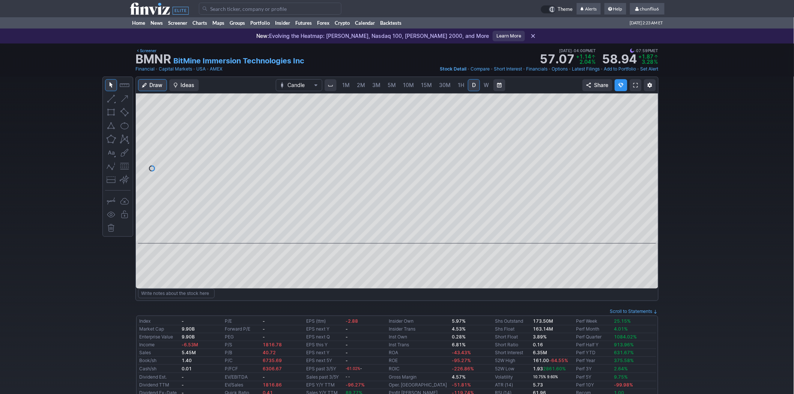
scroll to position [0, 12]
click at [634, 84] on span at bounding box center [635, 85] width 5 height 6
click at [650, 10] on span "chunfliu6" at bounding box center [649, 9] width 19 height 6
click at [638, 54] on link "Sign Out" at bounding box center [643, 56] width 42 height 12
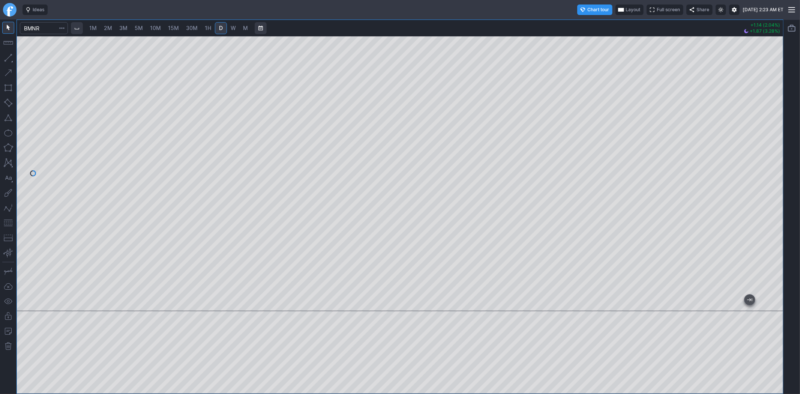
click at [99, 25] on link "1M" at bounding box center [93, 28] width 14 height 12
click at [108, 24] on span "2M" at bounding box center [108, 28] width 8 height 8
click at [122, 28] on span "3M" at bounding box center [123, 28] width 8 height 6
drag, startPoint x: 771, startPoint y: 80, endPoint x: 767, endPoint y: 152, distance: 72.5
click at [768, 152] on div at bounding box center [776, 172] width 16 height 256
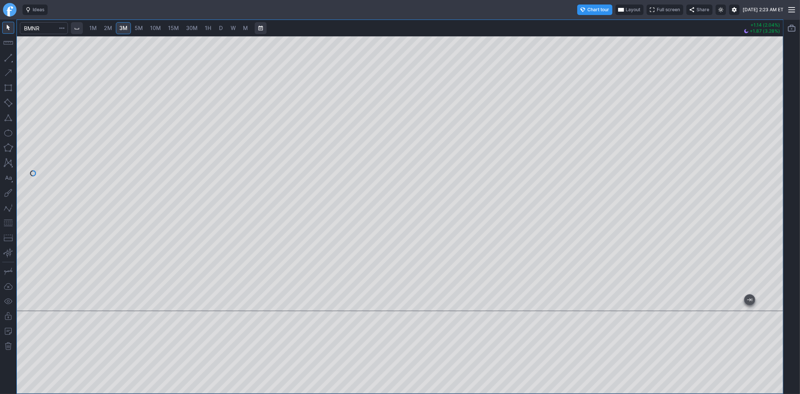
click at [188, 24] on span "30M" at bounding box center [192, 28] width 12 height 8
click at [141, 26] on span "5M" at bounding box center [139, 28] width 8 height 6
click at [190, 27] on span "30M" at bounding box center [192, 28] width 12 height 6
click at [751, 84] on div at bounding box center [400, 173] width 766 height 275
drag, startPoint x: 779, startPoint y: 229, endPoint x: 775, endPoint y: 152, distance: 76.6
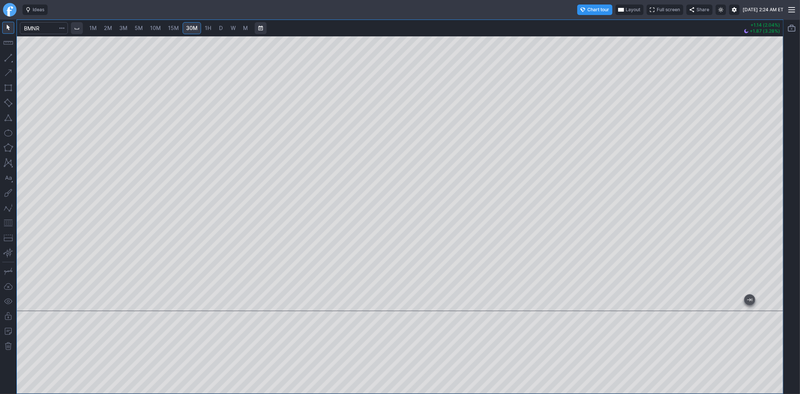
click at [775, 152] on div at bounding box center [776, 172] width 16 height 256
